Goal: Task Accomplishment & Management: Manage account settings

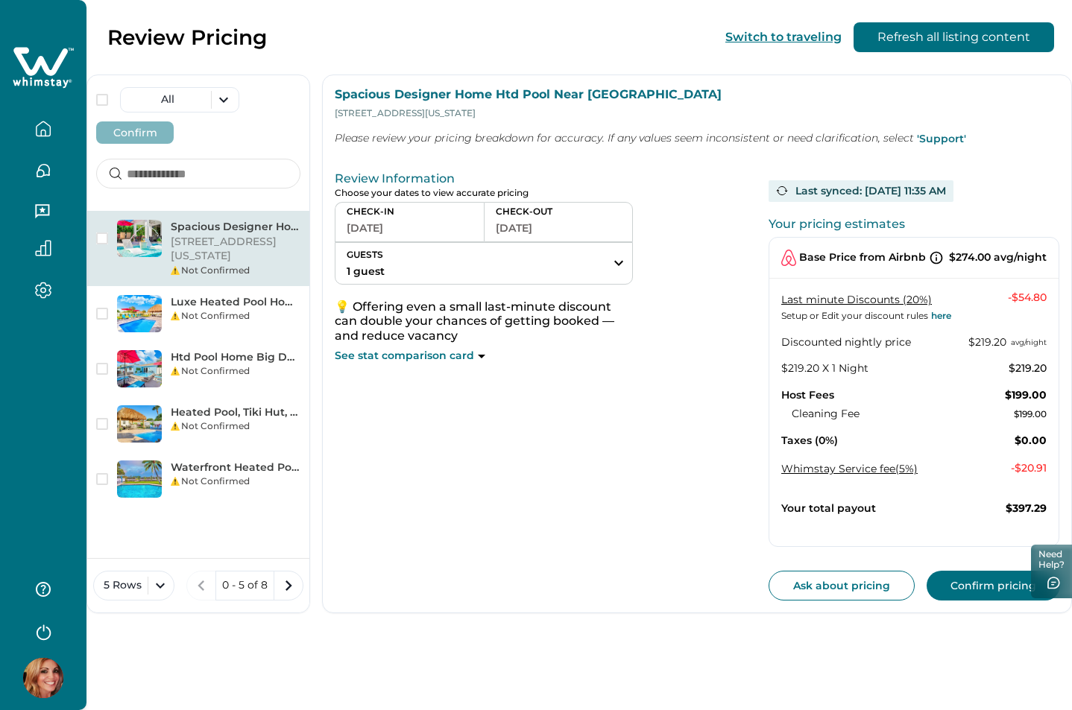
click at [52, 78] on icon at bounding box center [43, 67] width 61 height 45
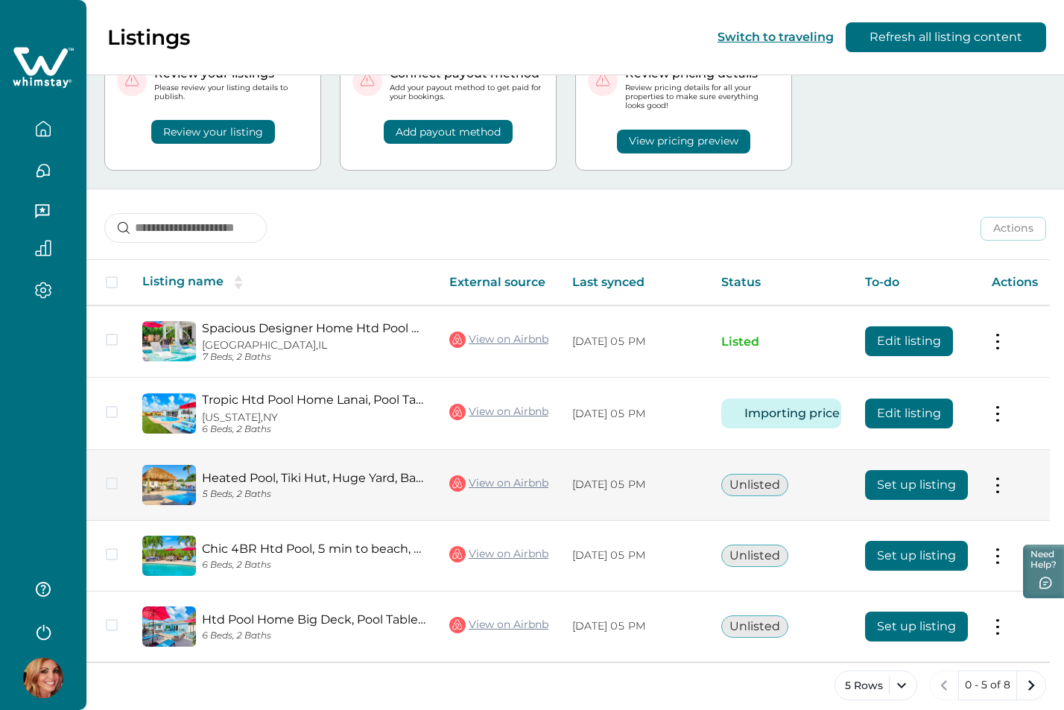
scroll to position [81, 0]
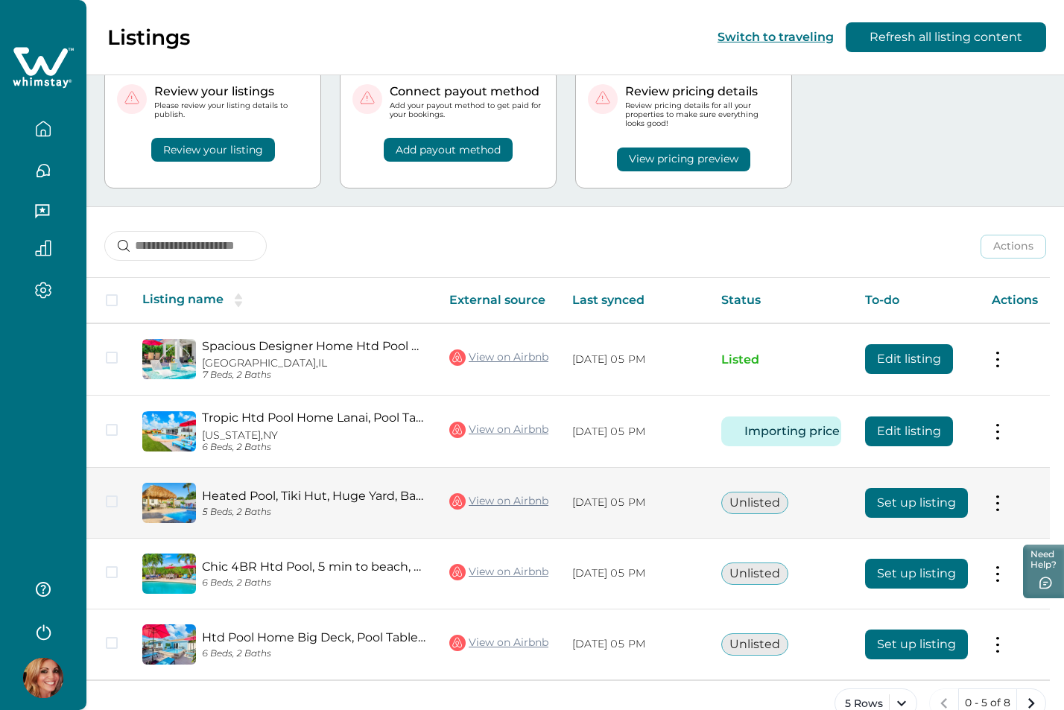
scroll to position [75, 0]
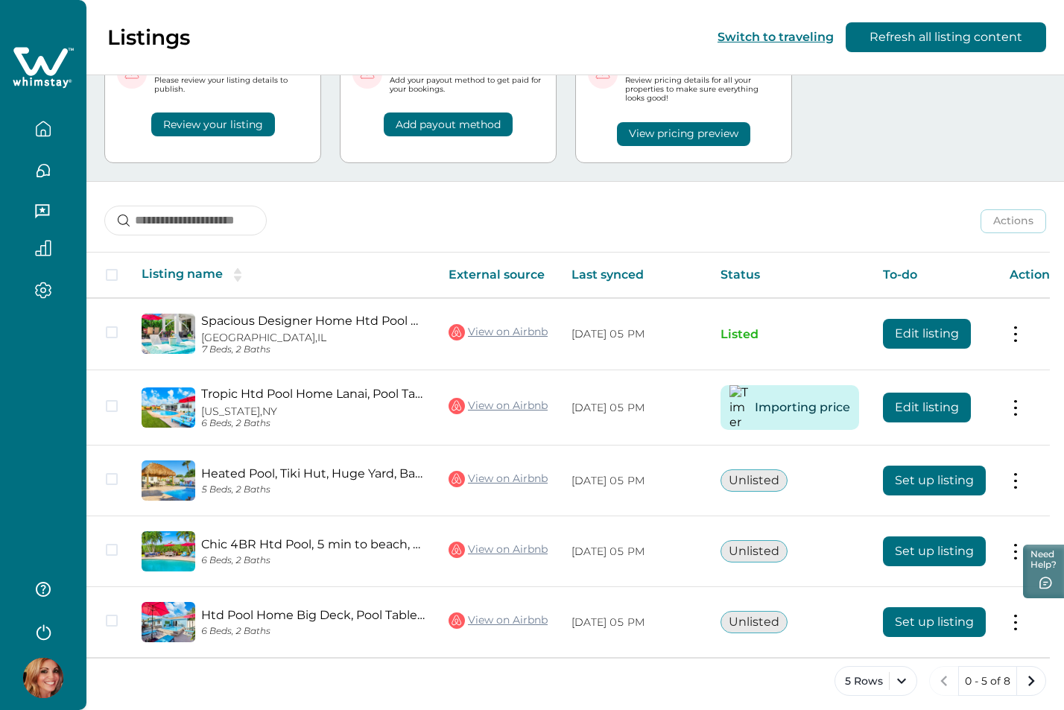
click at [34, 629] on icon "button" at bounding box center [43, 631] width 22 height 22
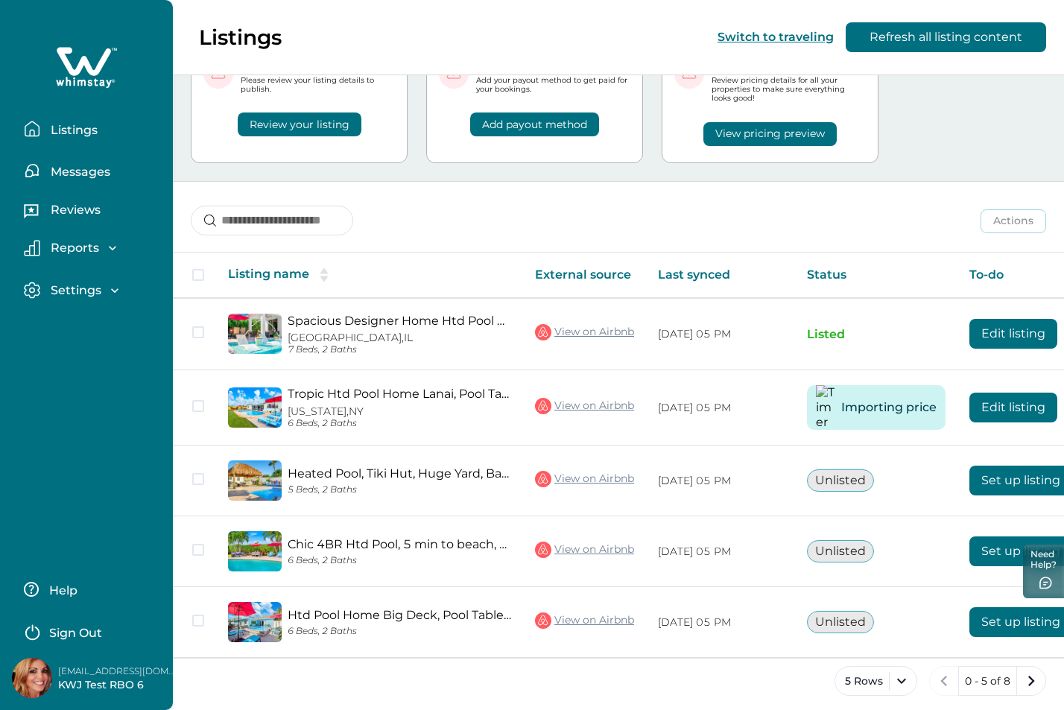
click at [73, 634] on p "Sign Out" at bounding box center [75, 633] width 53 height 15
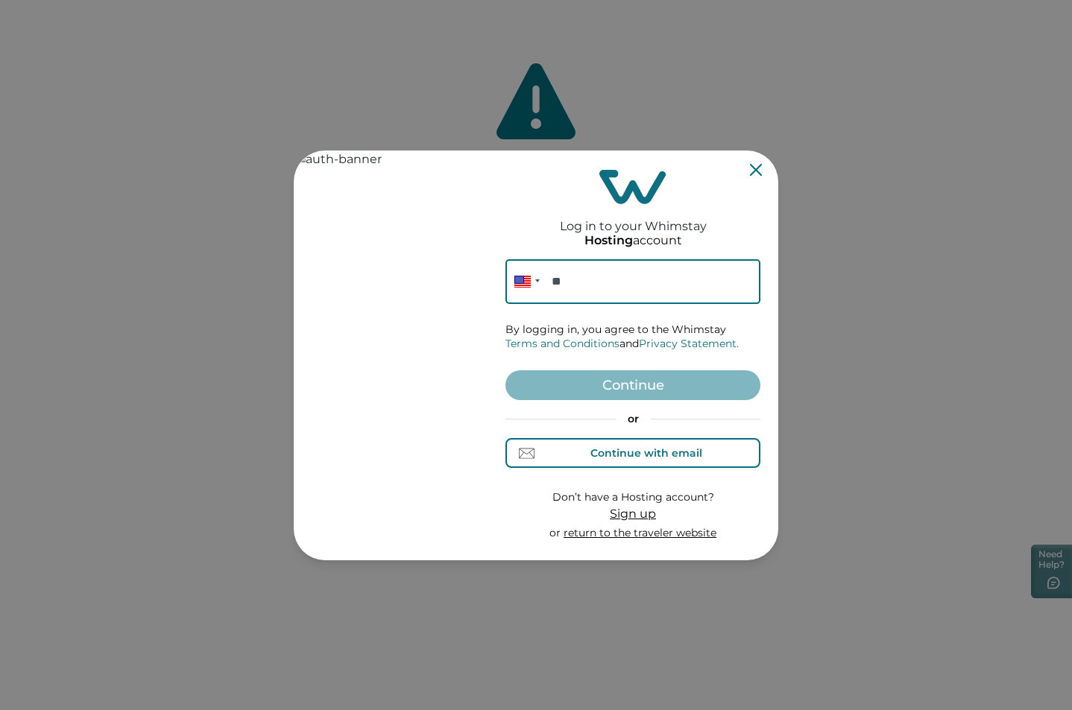
click at [636, 456] on div "Continue with email" at bounding box center [646, 453] width 112 height 12
click at [666, 452] on div "Continue with email" at bounding box center [646, 453] width 112 height 12
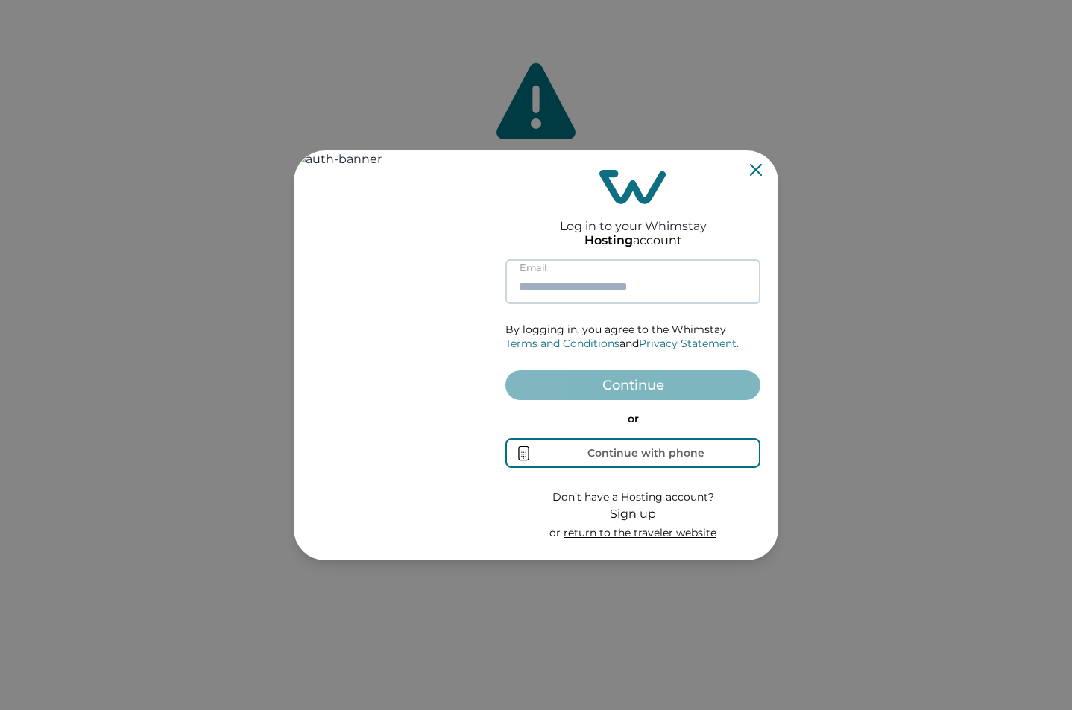
click at [593, 292] on input at bounding box center [632, 281] width 255 height 45
paste input "**********"
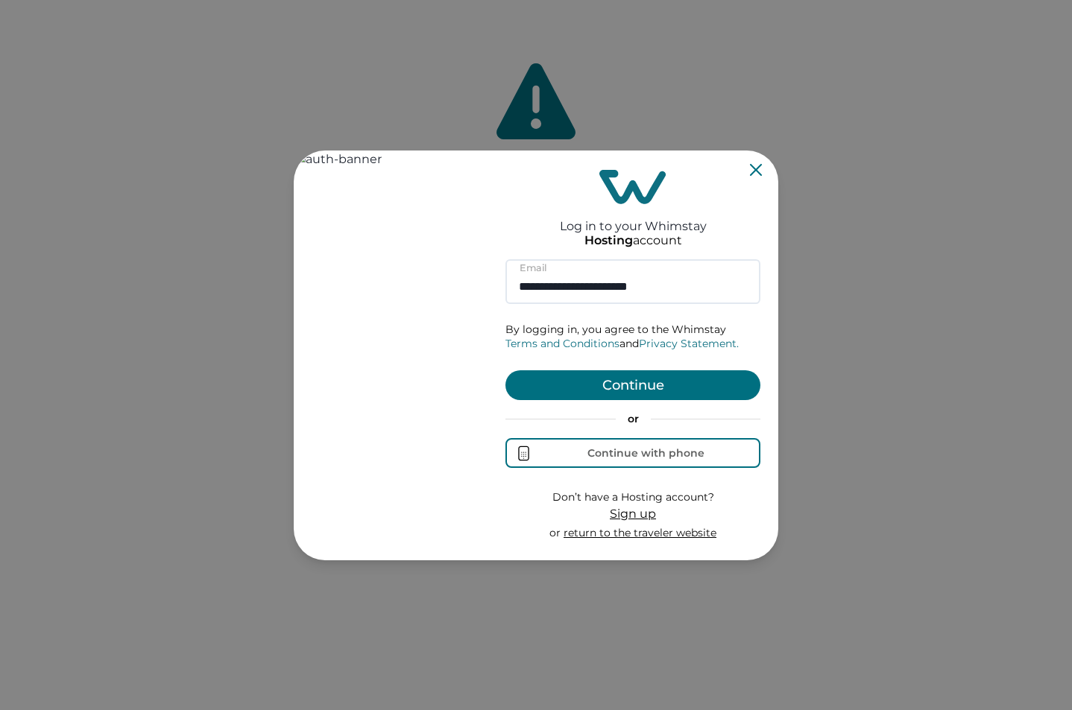
type input "**********"
click at [637, 381] on button "Continue" at bounding box center [632, 385] width 255 height 30
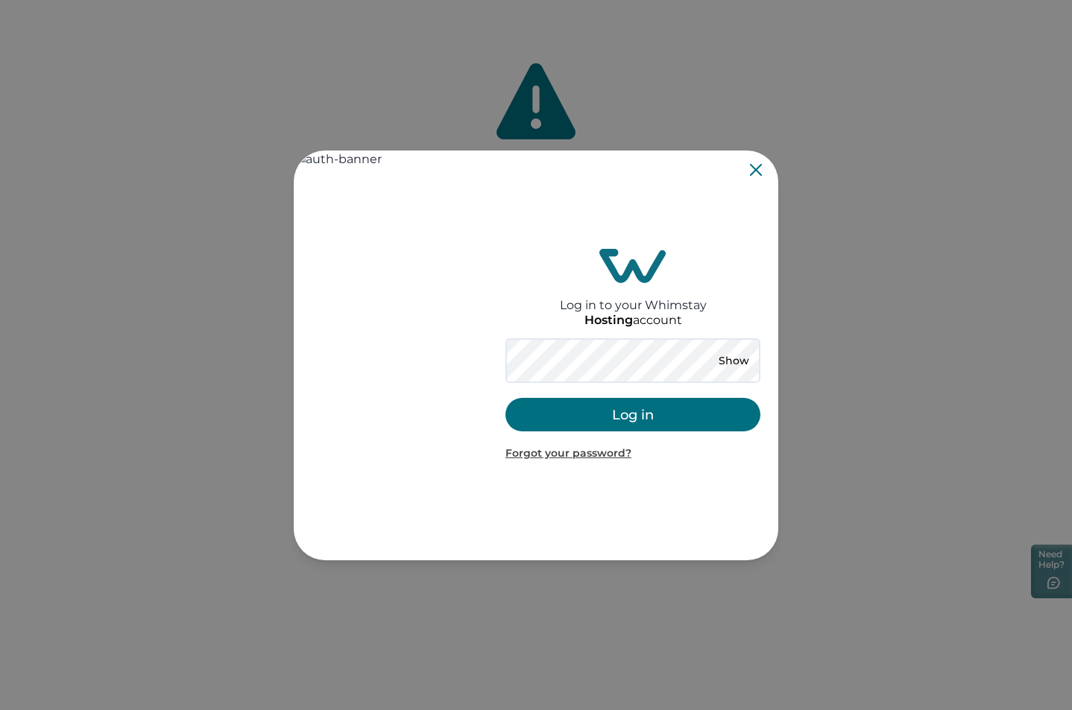
click at [555, 415] on button "Log in" at bounding box center [632, 415] width 255 height 34
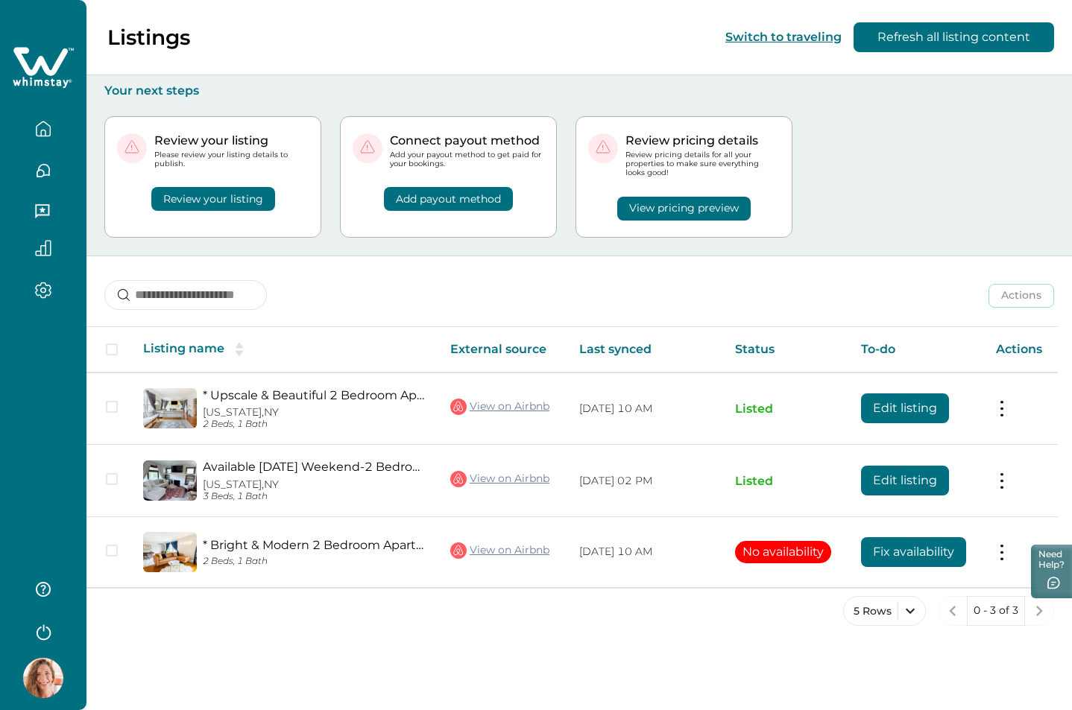
click at [679, 204] on button "View pricing preview" at bounding box center [683, 209] width 133 height 24
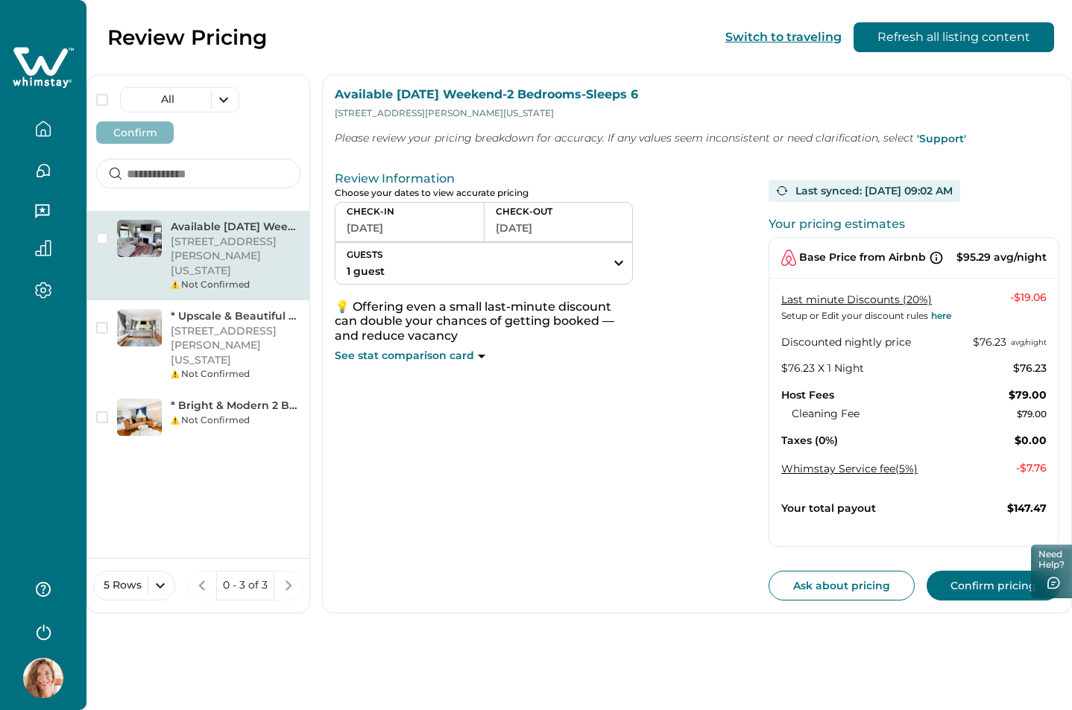
click at [407, 230] on button "08-17-2025" at bounding box center [410, 228] width 126 height 21
drag, startPoint x: 267, startPoint y: 44, endPoint x: 107, endPoint y: 40, distance: 159.6
click at [107, 40] on p "Review Pricing" at bounding box center [187, 37] width 160 height 25
click at [130, 49] on p "Review Pricing" at bounding box center [187, 37] width 160 height 25
click at [130, 51] on div "Review Pricing Switch to traveling Refresh all listing content" at bounding box center [536, 37] width 1072 height 75
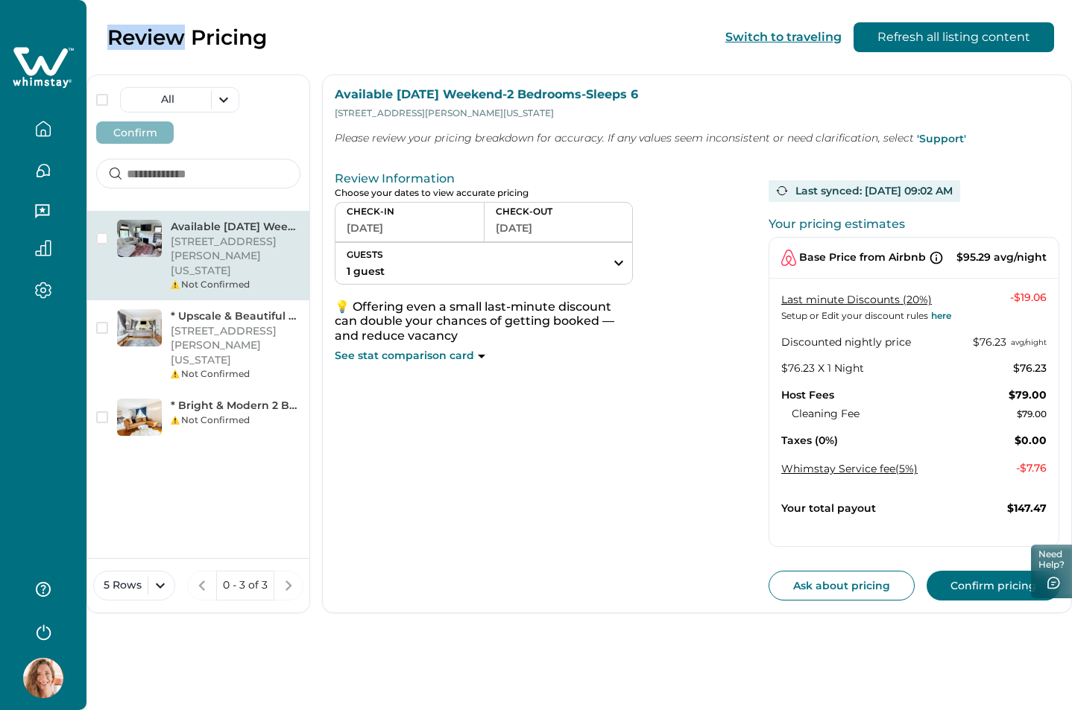
click at [268, 40] on div "Review Pricing Switch to traveling Refresh all listing content" at bounding box center [536, 37] width 1072 height 75
copy div "Review Pricing Switch to traveling Refresh all listing content"
click at [440, 221] on button "08-17-2025" at bounding box center [410, 228] width 126 height 21
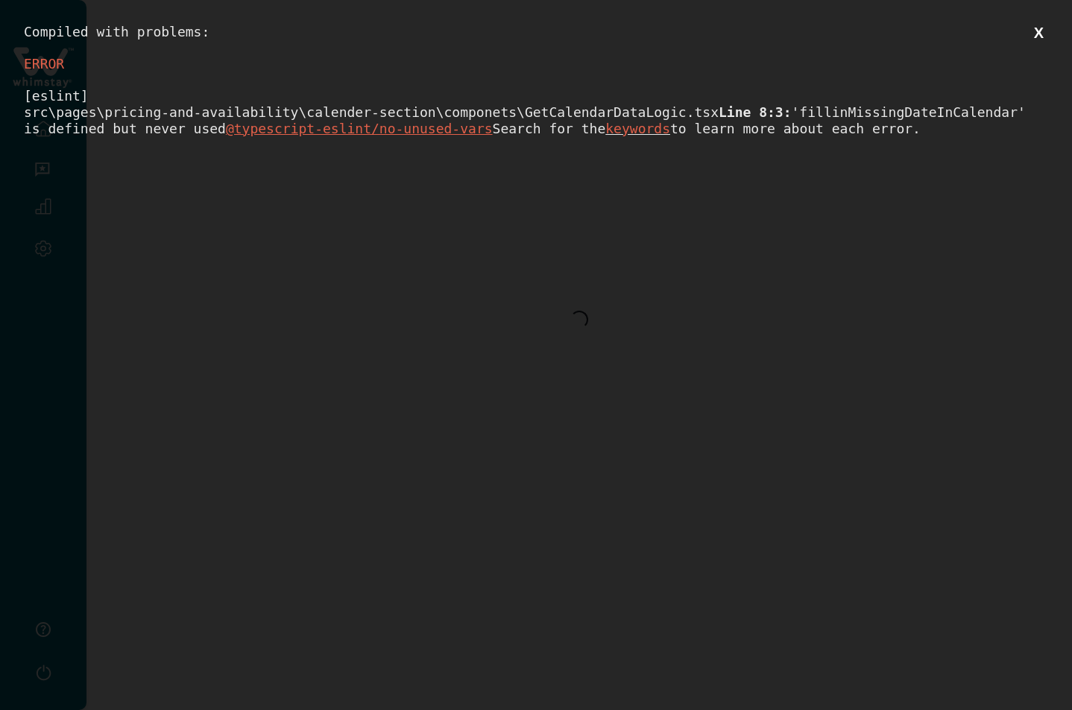
click at [1037, 35] on button "X" at bounding box center [1038, 33] width 19 height 19
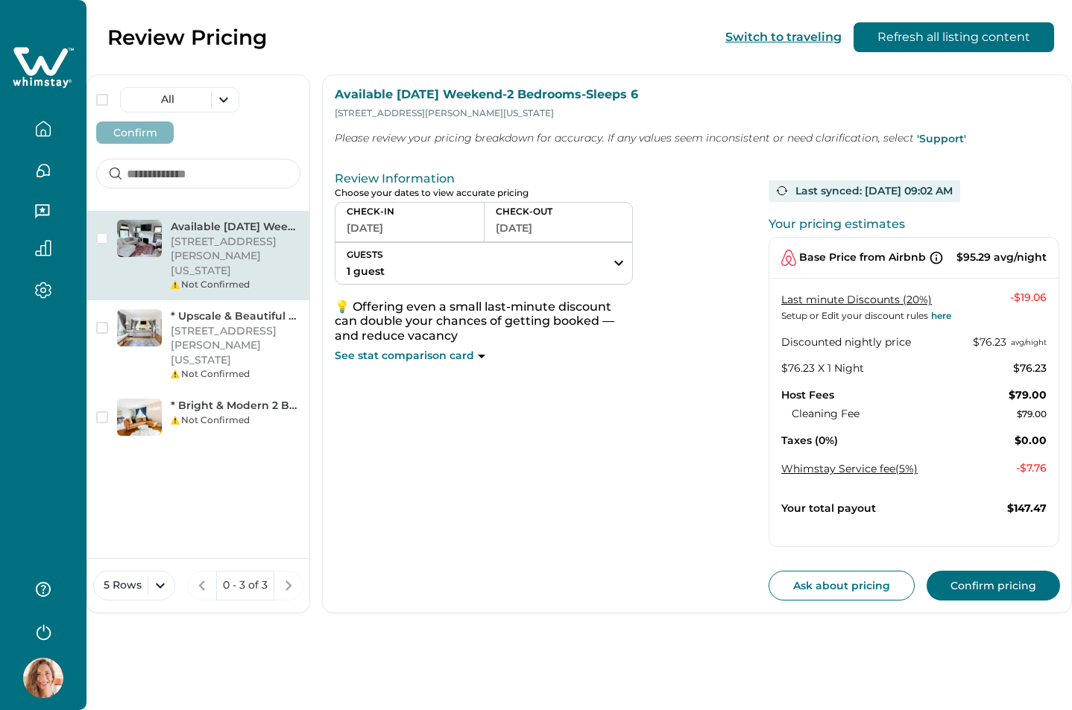
click at [394, 227] on button "[DATE]" at bounding box center [410, 228] width 126 height 21
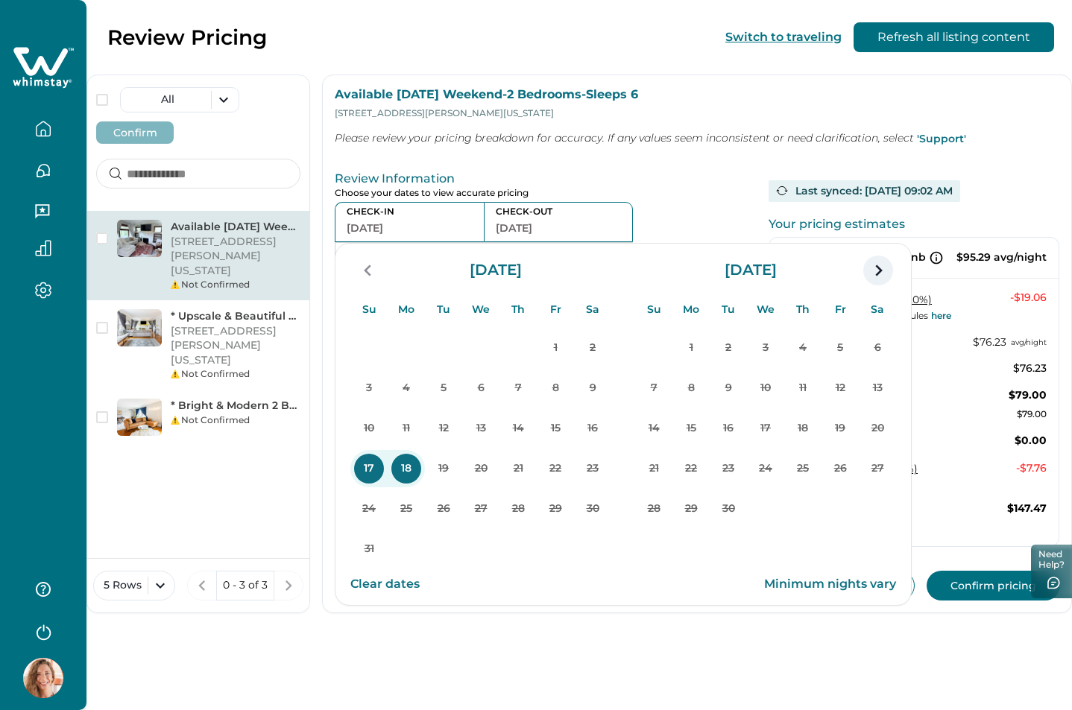
click at [880, 274] on icon "navigation button" at bounding box center [878, 270] width 24 height 27
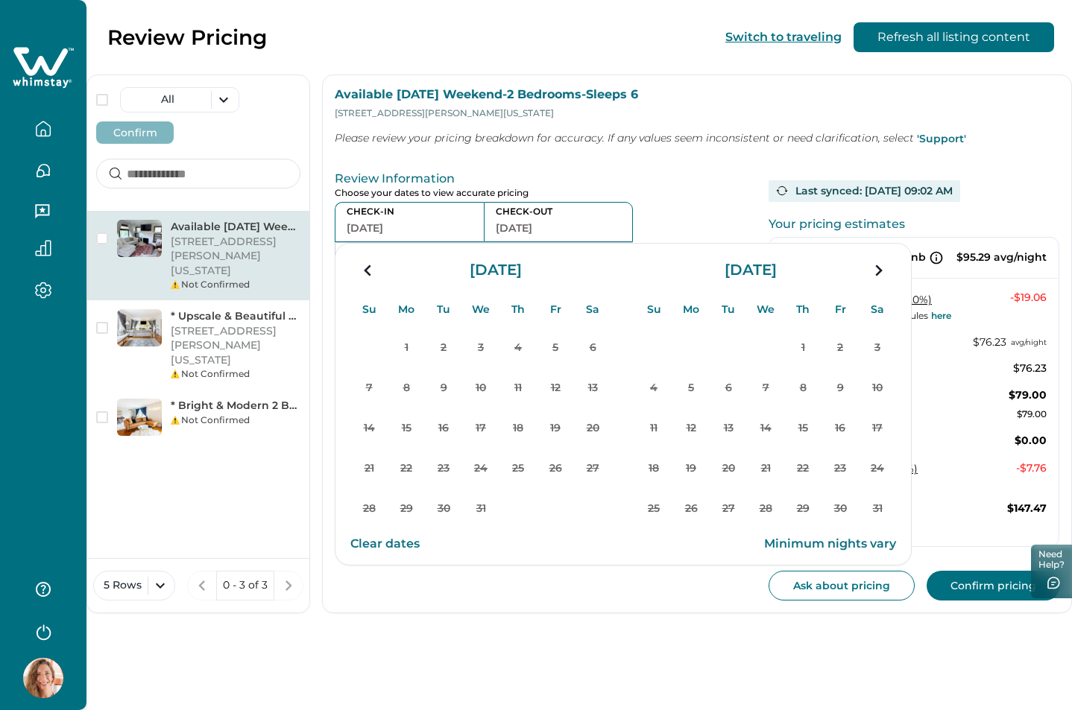
click at [880, 274] on icon "navigation button" at bounding box center [878, 270] width 24 height 27
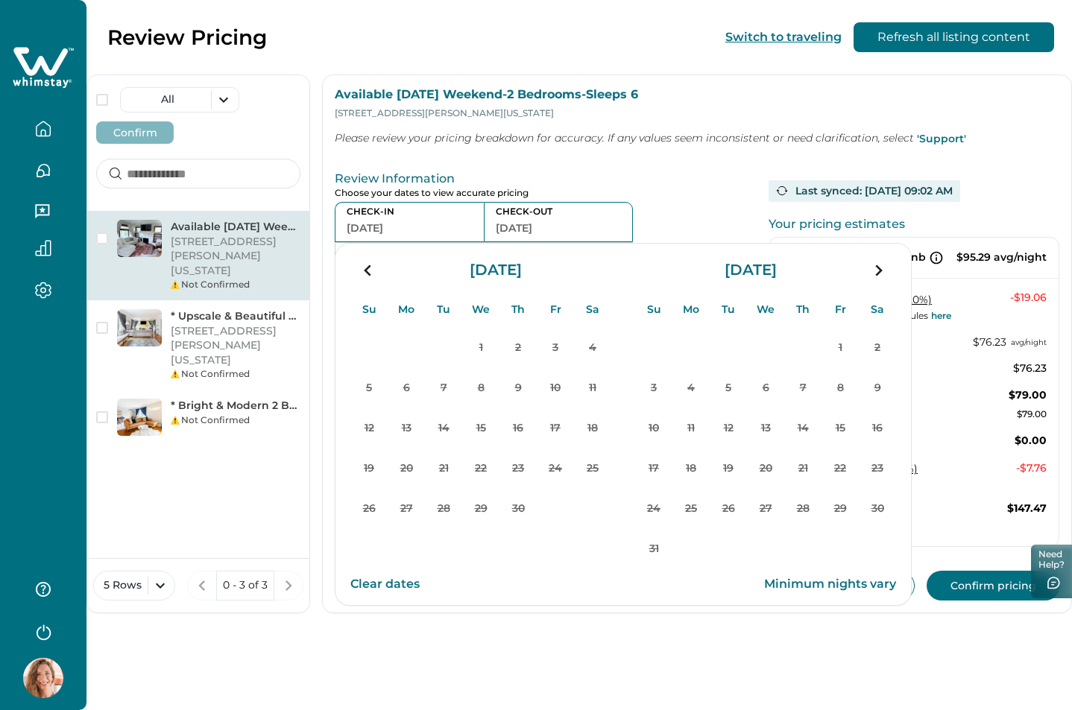
click at [880, 274] on icon "navigation button" at bounding box center [878, 270] width 24 height 27
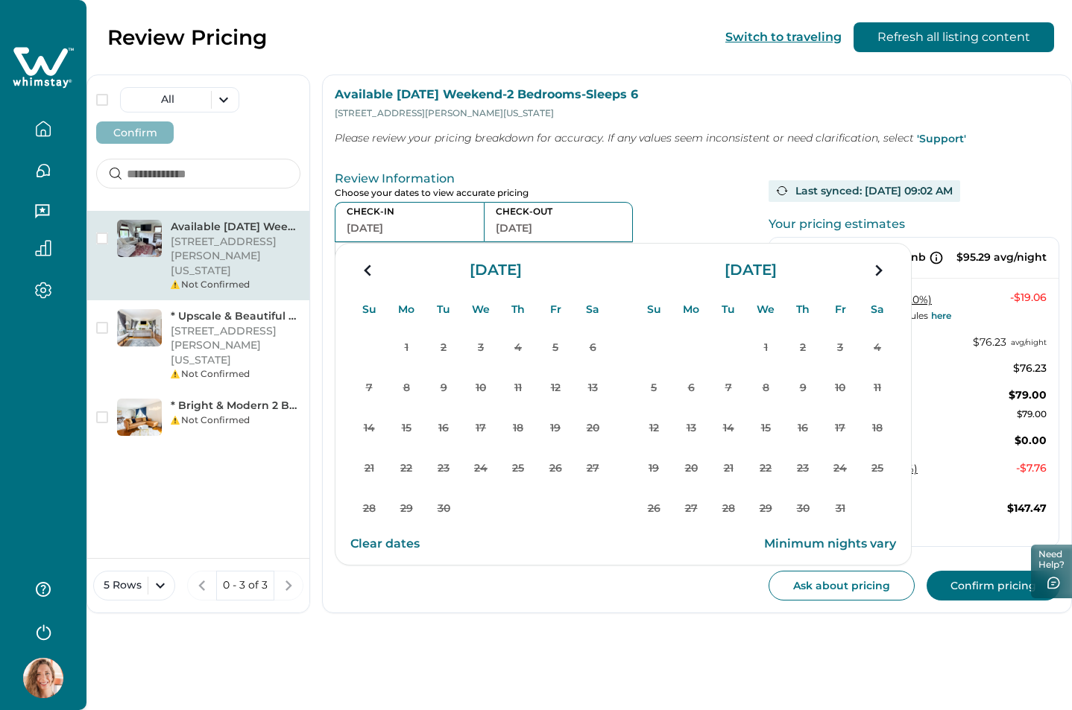
click at [880, 274] on icon "navigation button" at bounding box center [878, 270] width 24 height 27
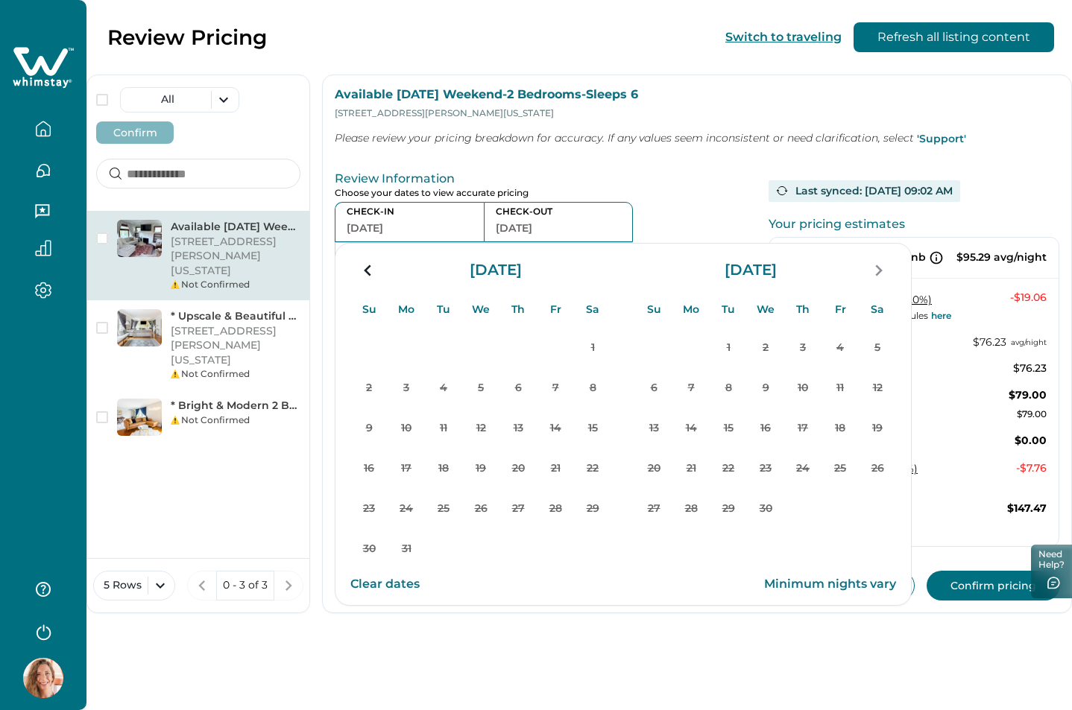
click at [608, 212] on p "CHECK-OUT" at bounding box center [558, 212] width 125 height 12
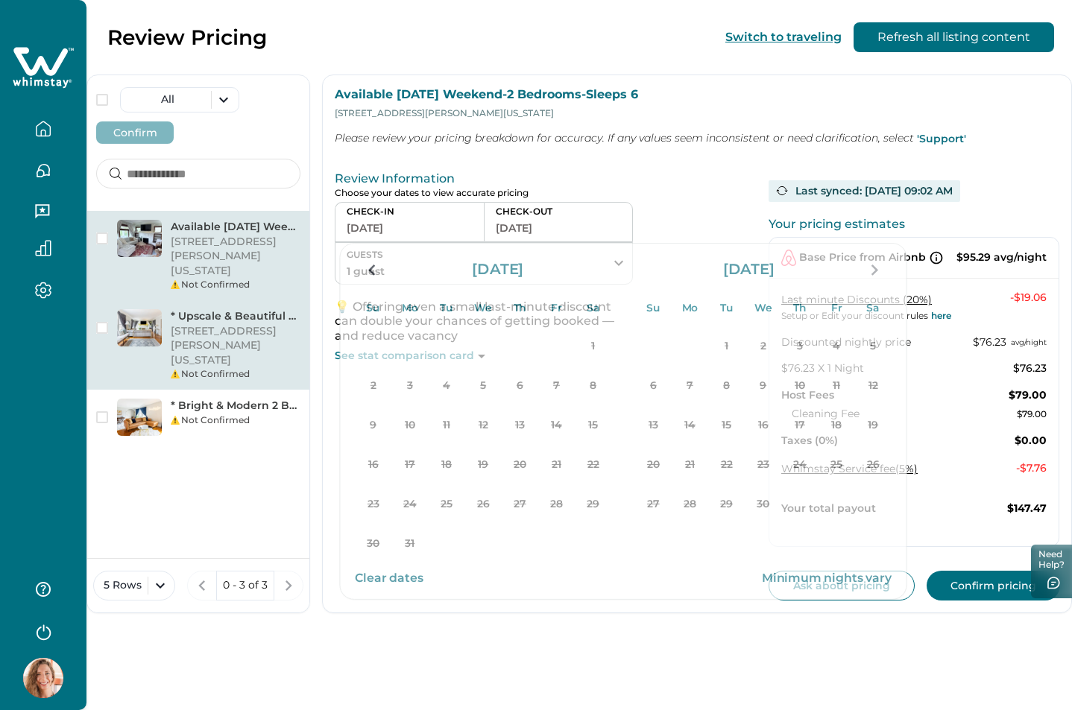
click at [221, 309] on p "* Upscale & Beautiful 2 Bedroom Apartment-sleeps 6" at bounding box center [236, 316] width 130 height 15
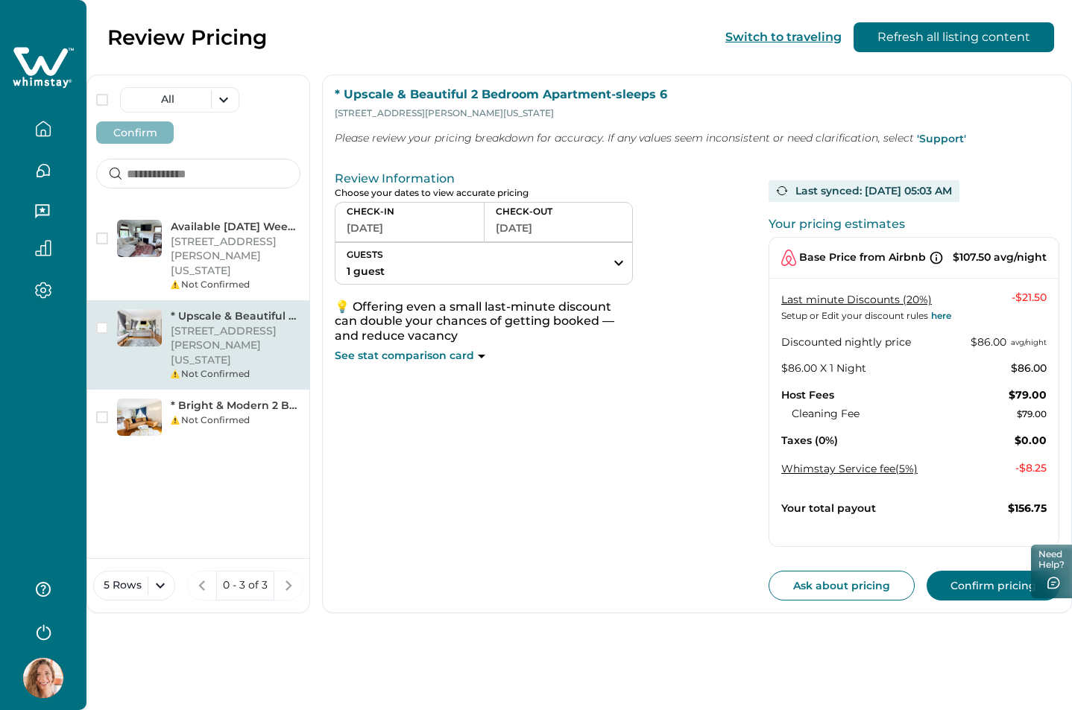
click at [377, 231] on button "[DATE]" at bounding box center [410, 228] width 126 height 21
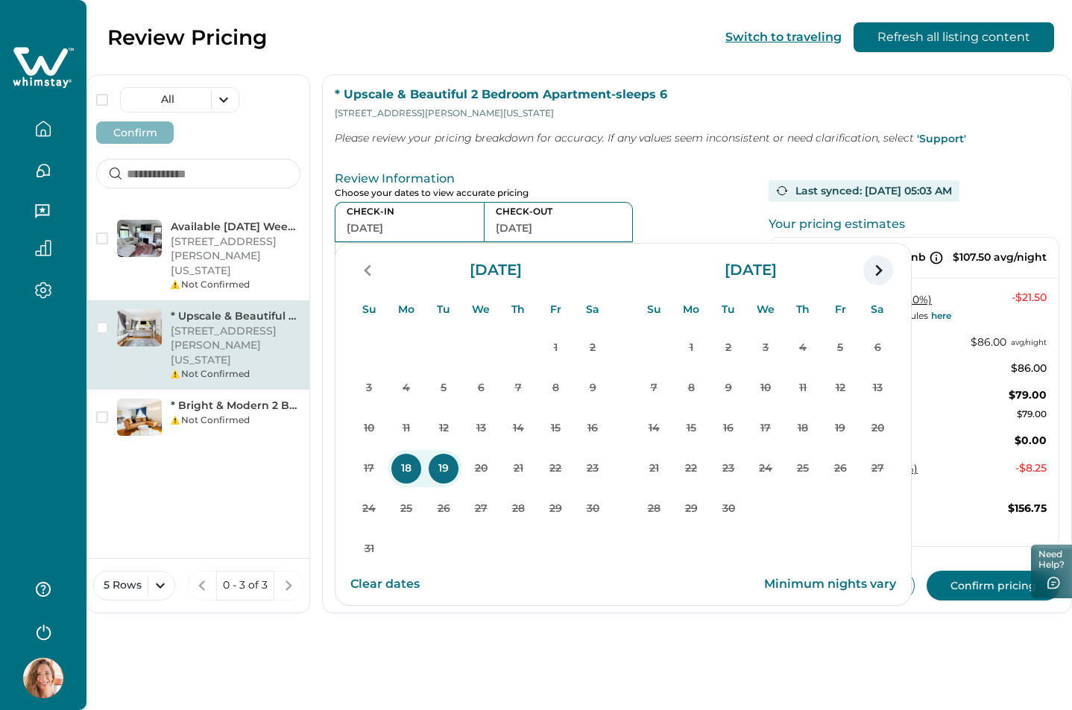
click at [877, 276] on icon "navigation button" at bounding box center [878, 270] width 7 height 11
click at [877, 275] on icon "navigation button" at bounding box center [878, 270] width 7 height 11
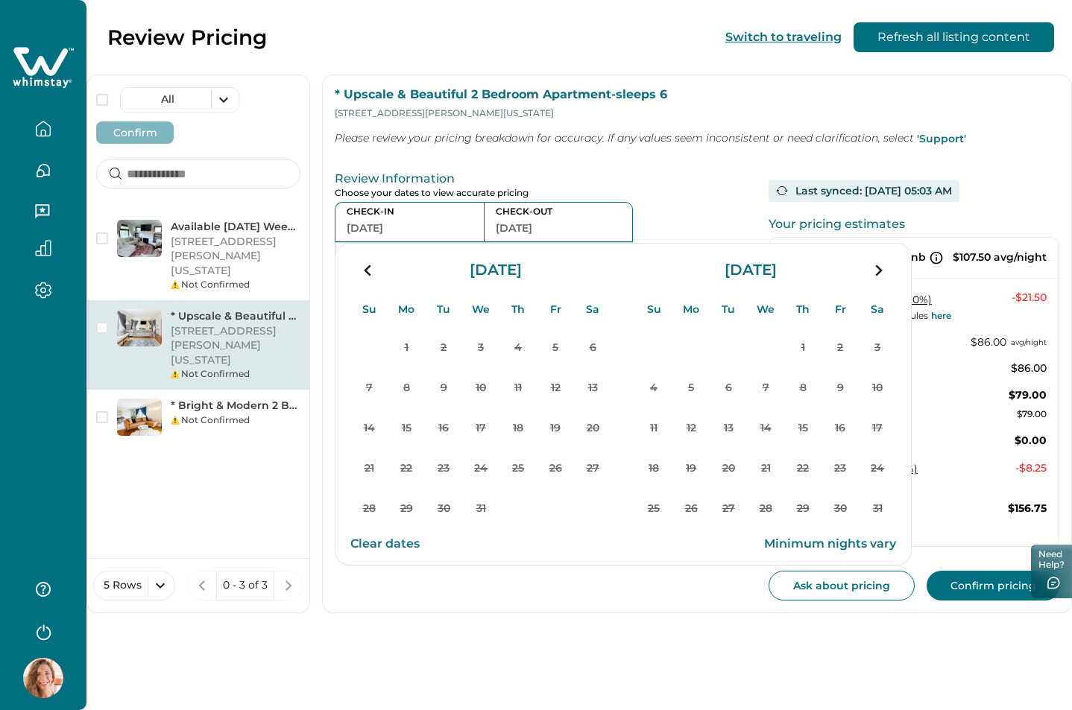
click at [877, 275] on icon "navigation button" at bounding box center [878, 270] width 7 height 11
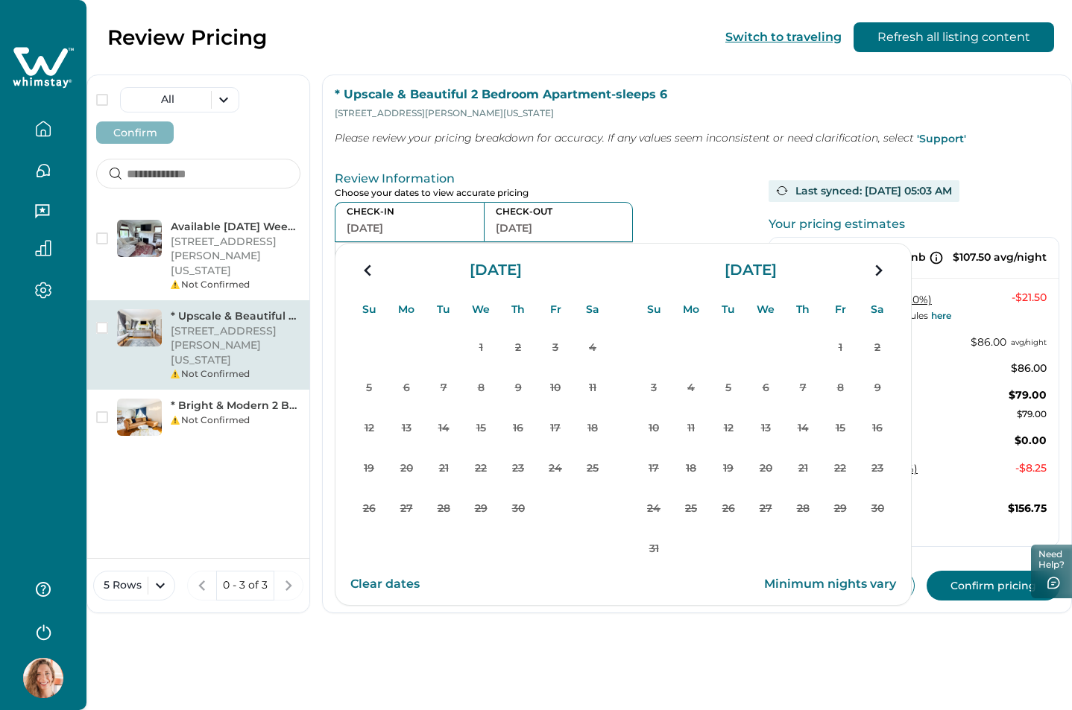
click at [877, 275] on icon "navigation button" at bounding box center [878, 270] width 7 height 11
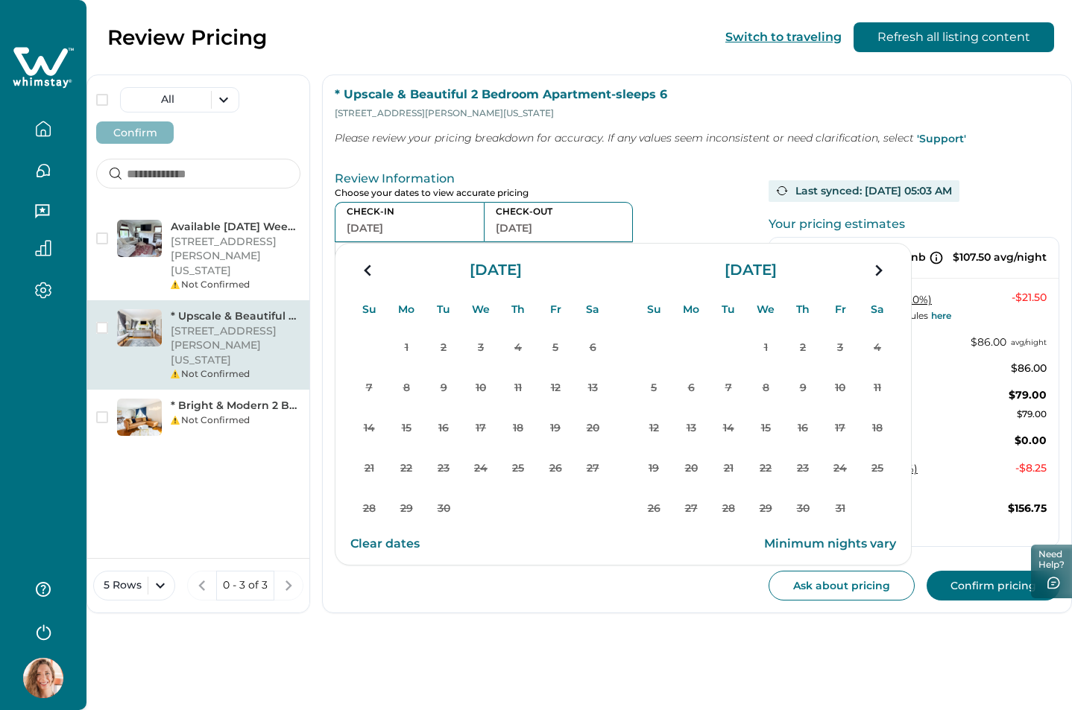
click at [877, 275] on icon "navigation button" at bounding box center [878, 270] width 7 height 11
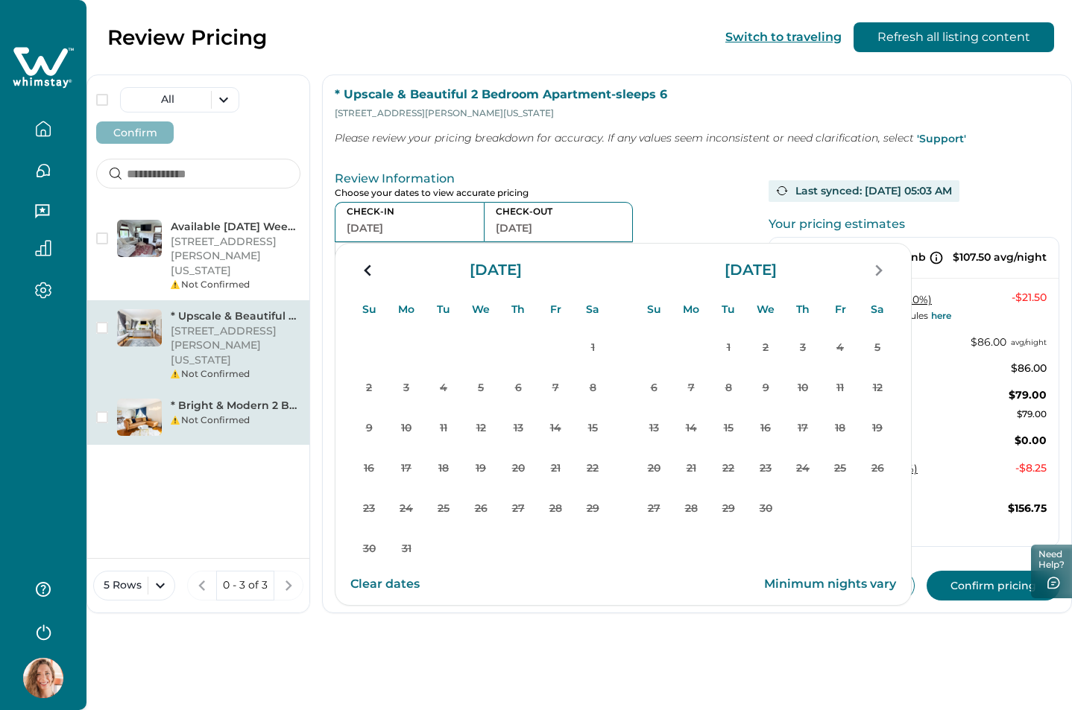
click at [212, 399] on p "* Bright & Modern 2 Bedroom Apartment-sleeps 6" at bounding box center [236, 406] width 130 height 15
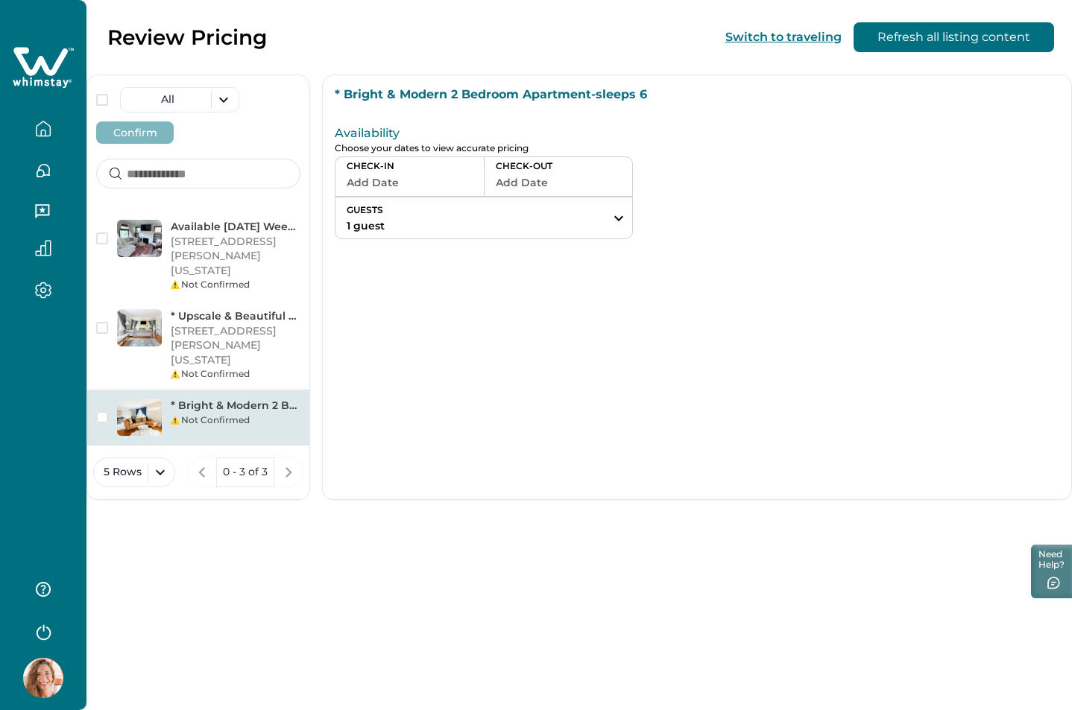
click at [406, 190] on button "Add Date" at bounding box center [410, 182] width 126 height 21
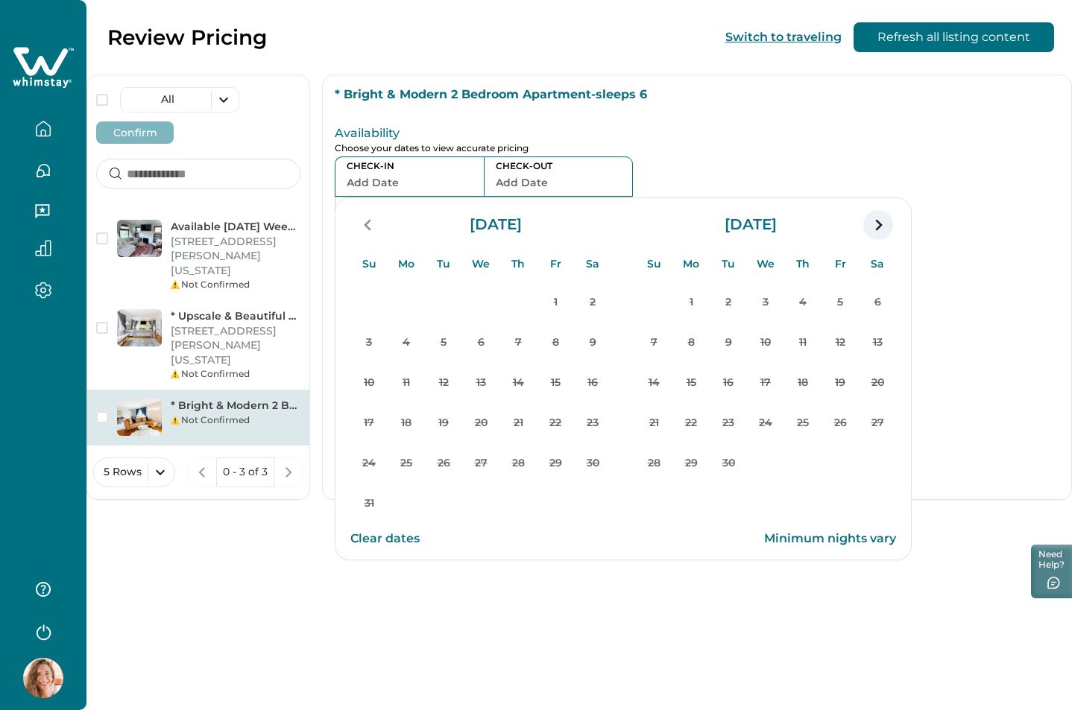
click at [876, 231] on icon "navigation button" at bounding box center [878, 225] width 24 height 27
